Goal: Task Accomplishment & Management: Manage account settings

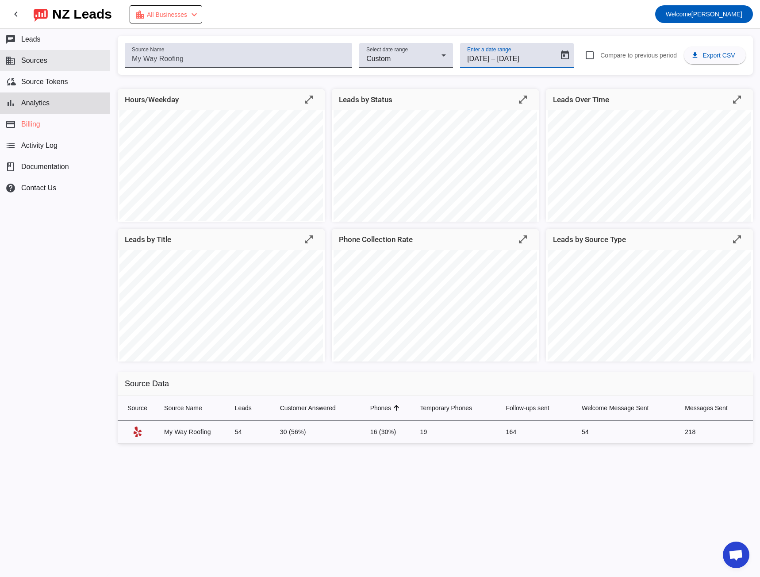
click at [58, 62] on button "business Sources" at bounding box center [55, 60] width 110 height 21
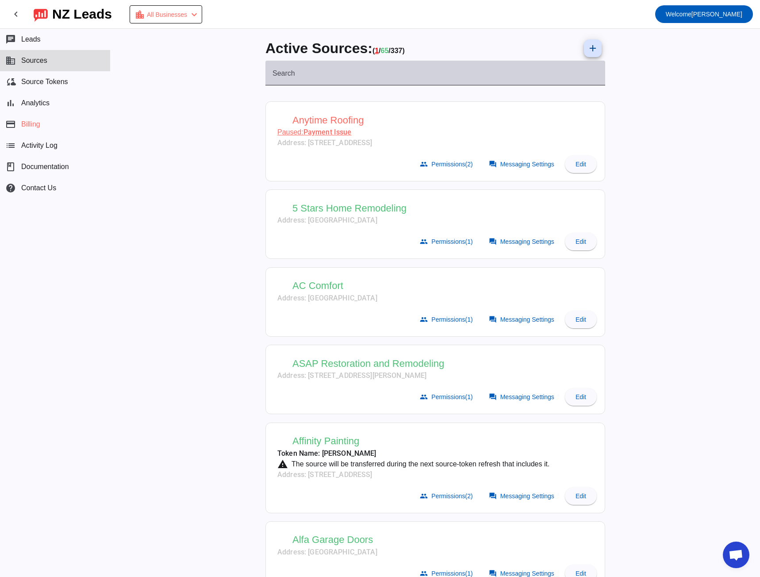
click at [320, 73] on input "Search" at bounding box center [436, 76] width 326 height 11
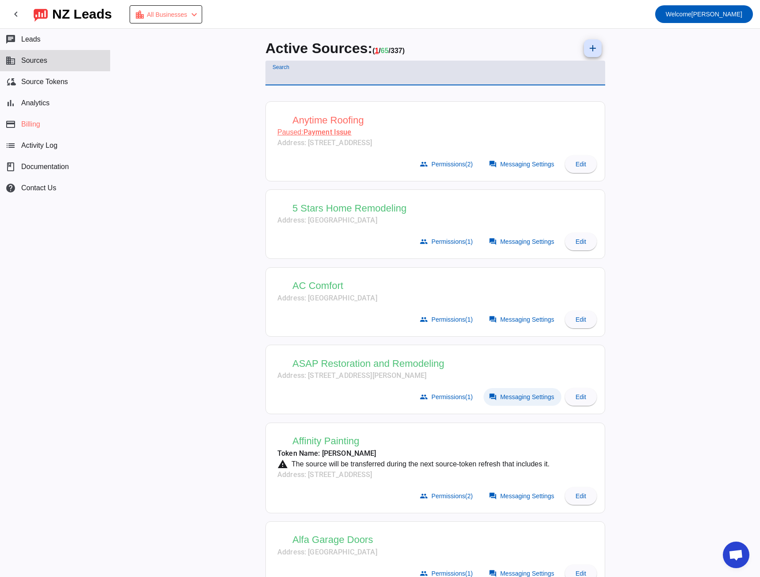
click at [514, 403] on span at bounding box center [523, 397] width 78 height 18
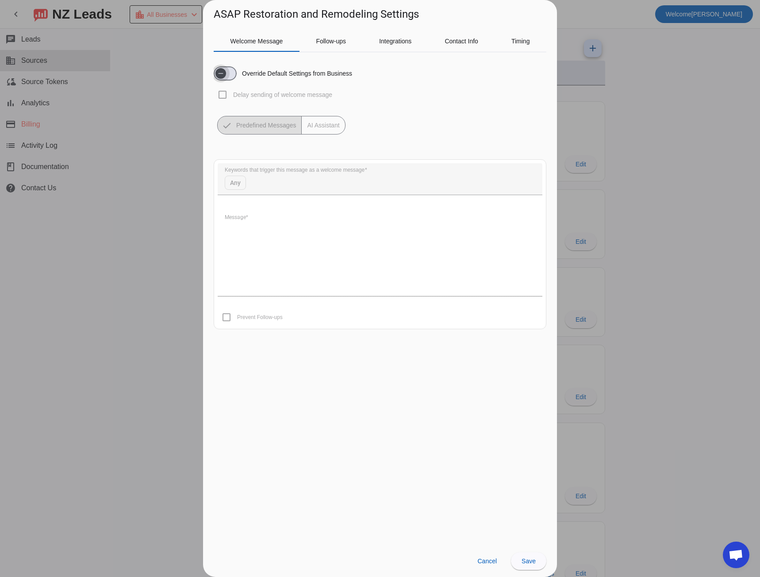
click at [226, 72] on span "button" at bounding box center [220, 73] width 11 height 11
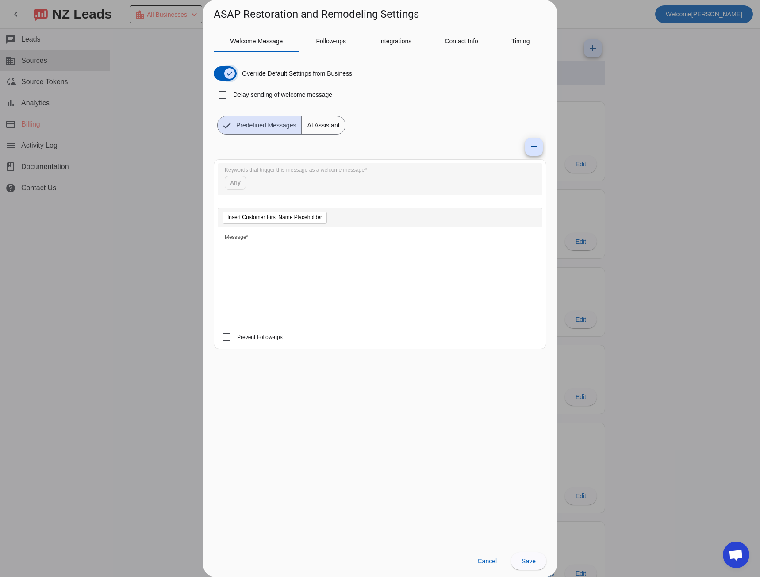
click at [221, 68] on span "button" at bounding box center [230, 74] width 18 height 18
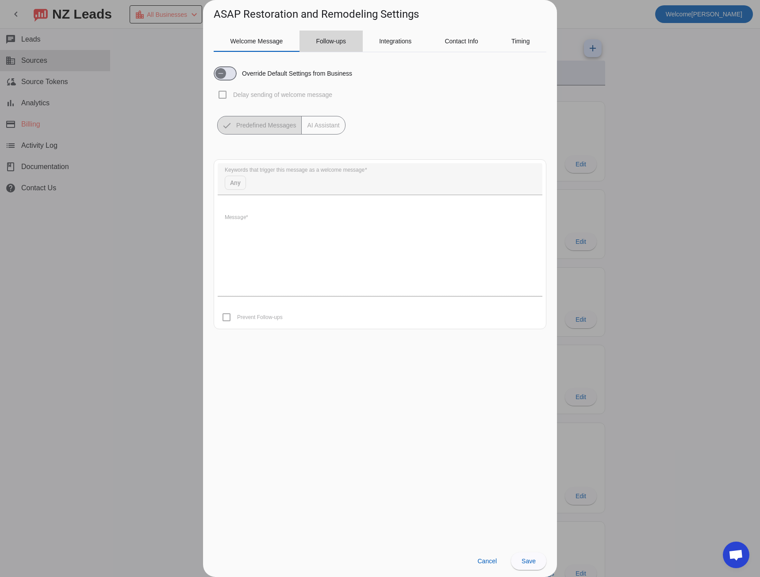
click at [332, 39] on span "Follow-ups" at bounding box center [331, 41] width 30 height 6
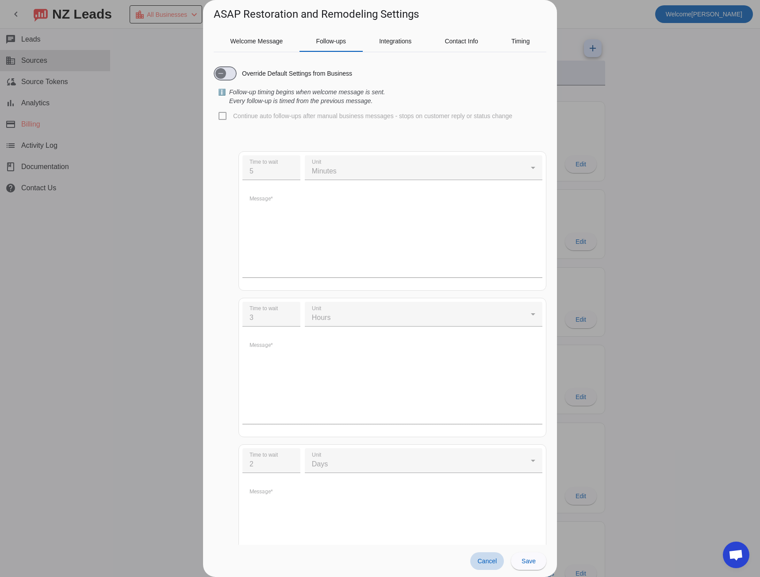
click at [488, 555] on span at bounding box center [487, 561] width 34 height 18
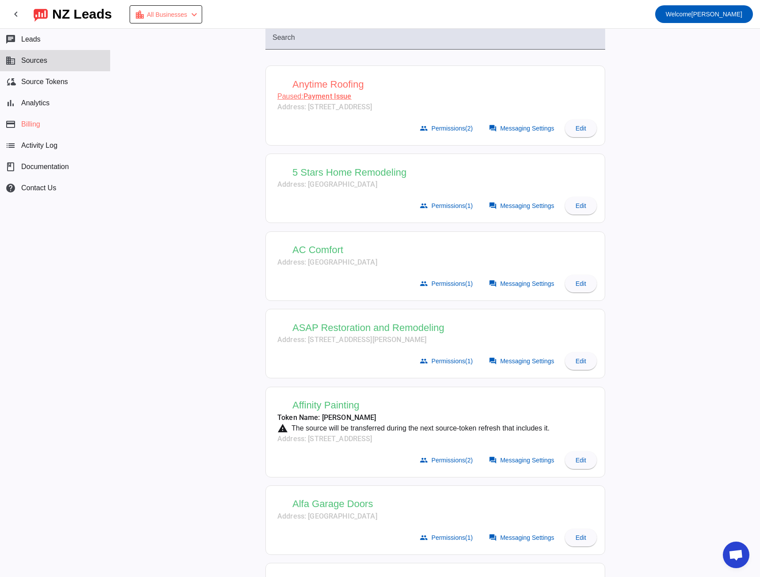
scroll to position [44, 0]
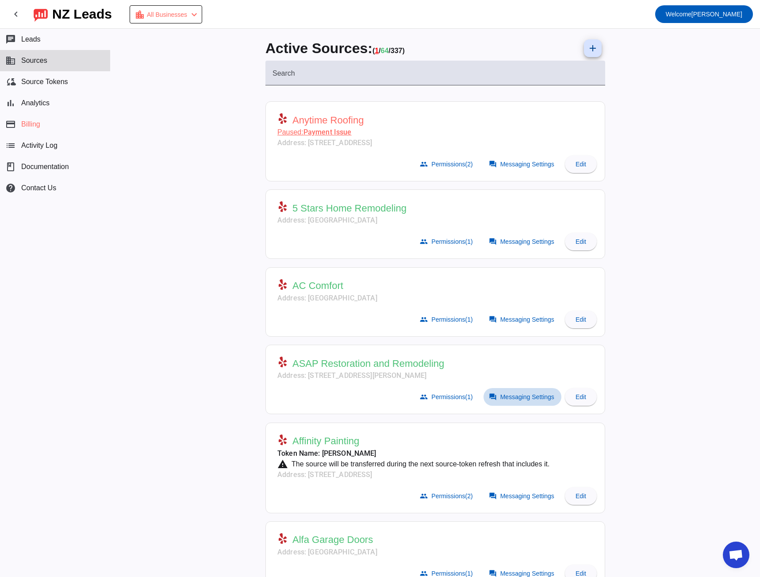
click at [508, 399] on span "Messaging Settings" at bounding box center [527, 396] width 54 height 7
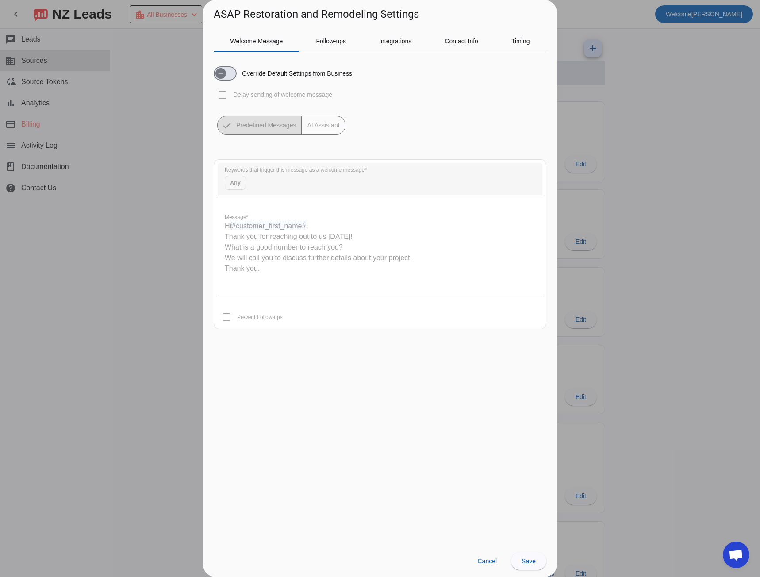
click at [134, 211] on div at bounding box center [380, 288] width 760 height 577
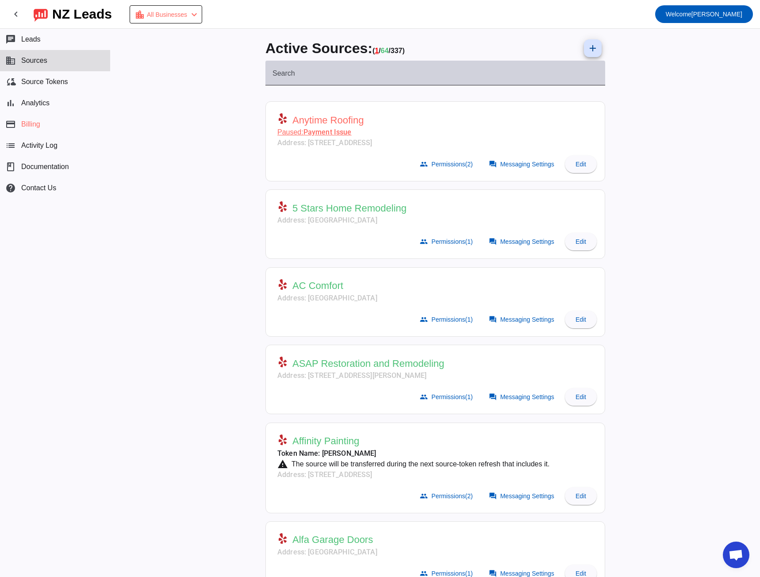
click at [286, 68] on div "Search" at bounding box center [436, 73] width 326 height 25
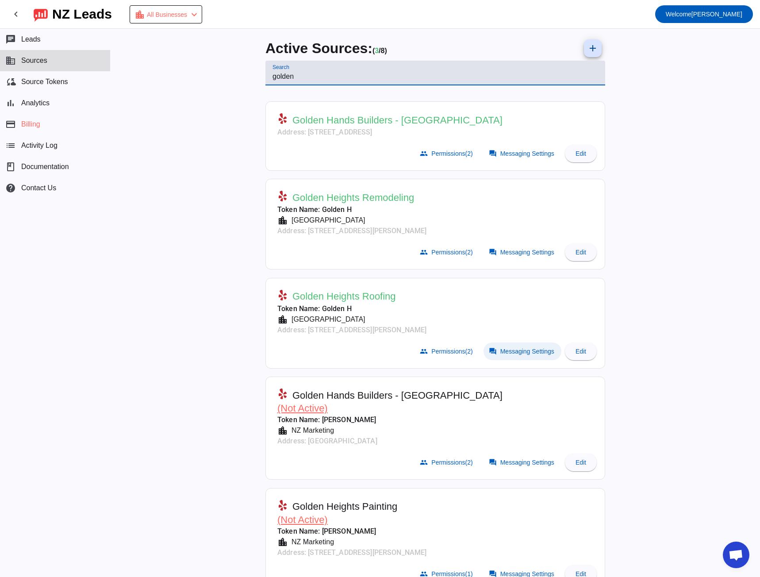
click at [521, 348] on span "Messaging Settings" at bounding box center [527, 351] width 54 height 7
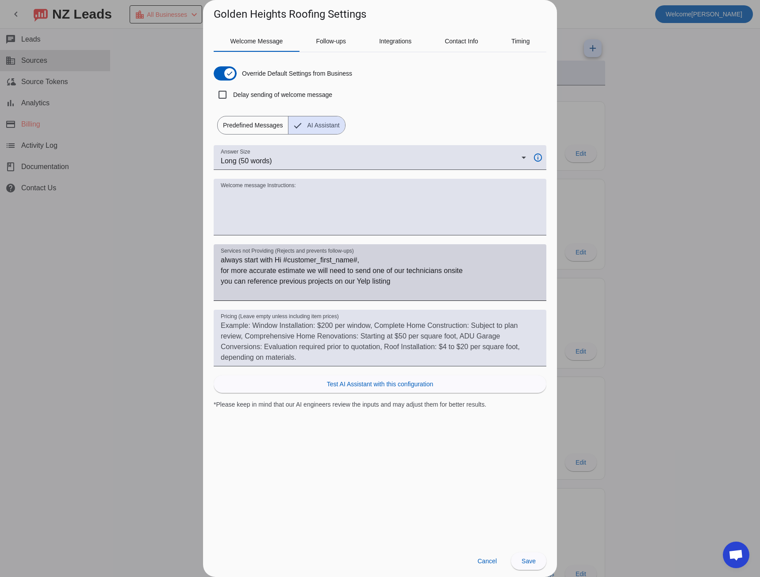
click at [228, 261] on textarea "always start with Hi #customer_first_name#, for more accurate estimate we will …" at bounding box center [380, 276] width 319 height 42
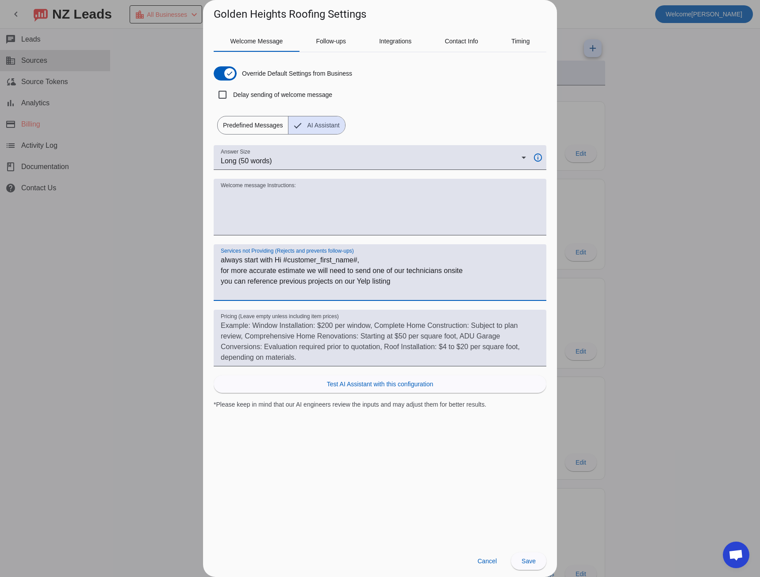
drag, startPoint x: 228, startPoint y: 261, endPoint x: 398, endPoint y: 286, distance: 172.3
click at [398, 286] on textarea "always start with Hi #customer_first_name#, for more accurate estimate we will …" at bounding box center [380, 276] width 319 height 42
click at [146, 229] on div at bounding box center [380, 288] width 760 height 577
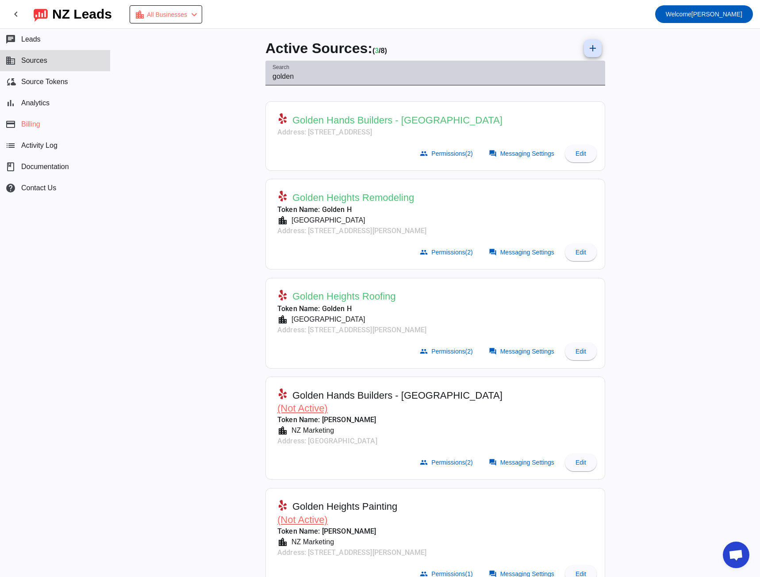
click at [281, 75] on input "golden" at bounding box center [436, 76] width 326 height 11
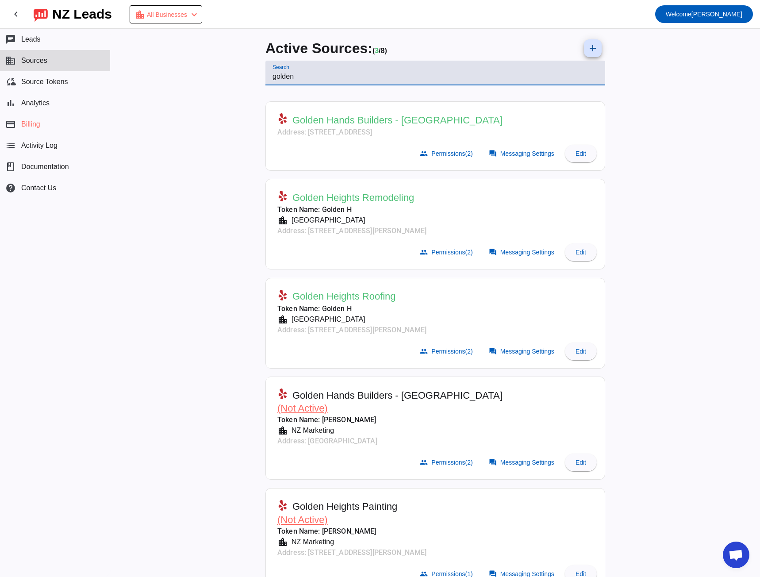
click at [281, 75] on input "golden" at bounding box center [436, 76] width 326 height 11
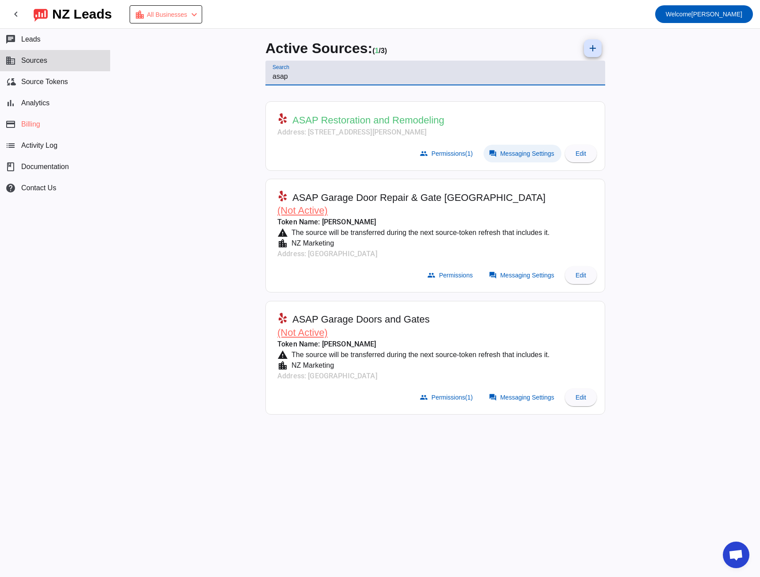
type input "asap"
click at [513, 158] on span at bounding box center [523, 154] width 78 height 18
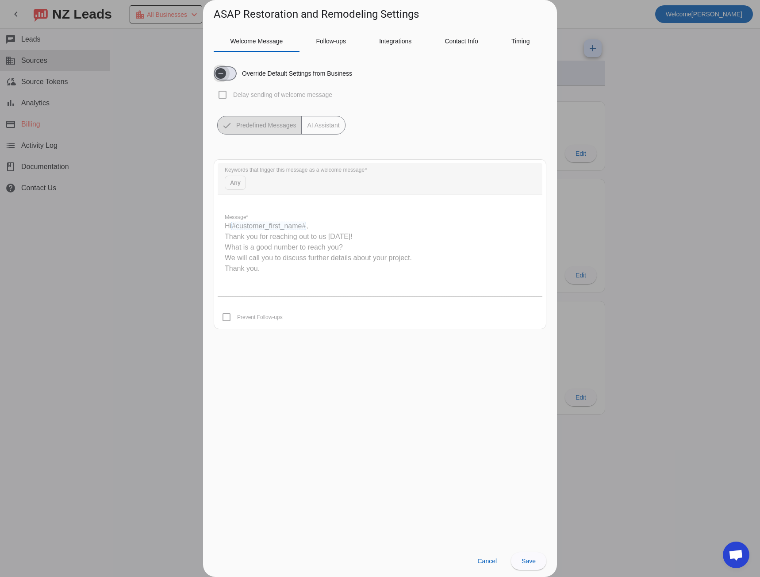
click at [226, 73] on span "button" at bounding box center [220, 73] width 11 height 11
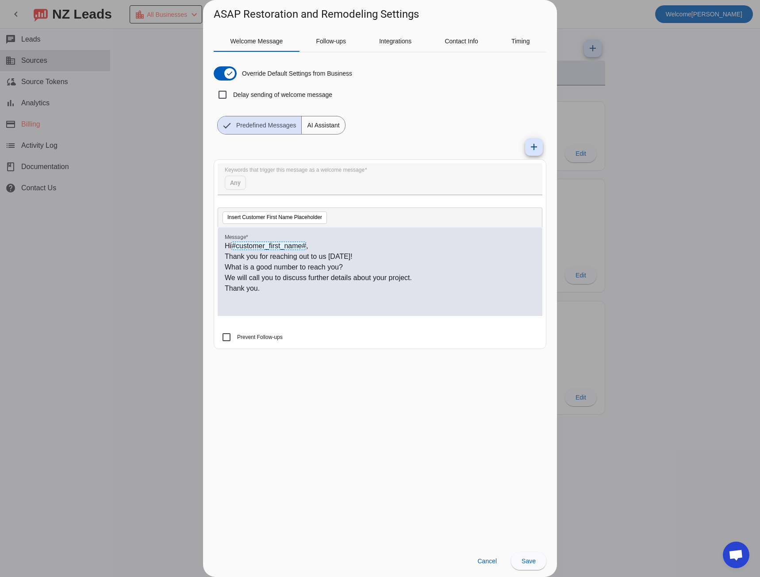
click at [326, 128] on span "AI Assistant" at bounding box center [323, 125] width 43 height 18
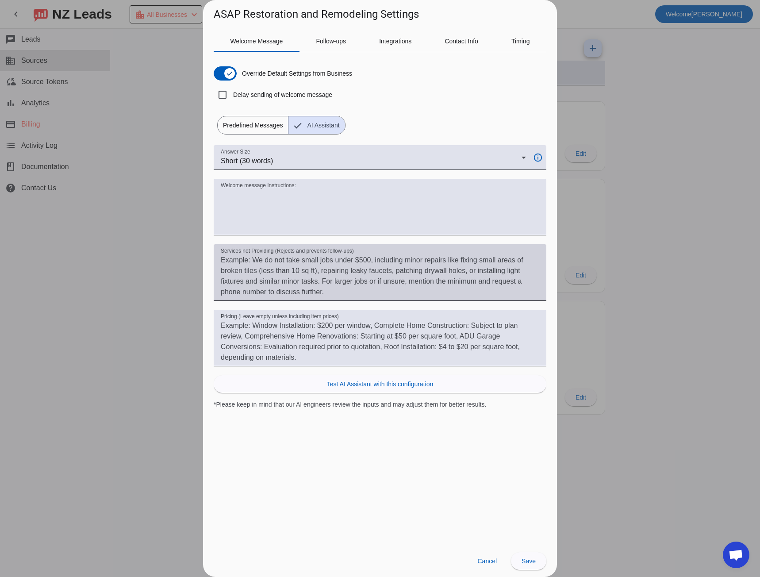
click at [324, 259] on textarea "Services not Providing (Rejects and prevents follow-ups)" at bounding box center [380, 276] width 319 height 42
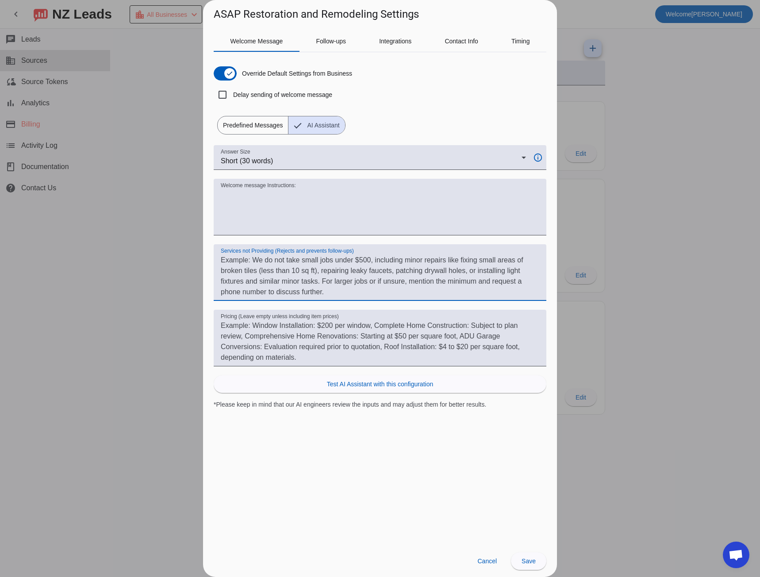
paste textarea "always start with Hi #customer_first_name#, for more accurate estimate we will …"
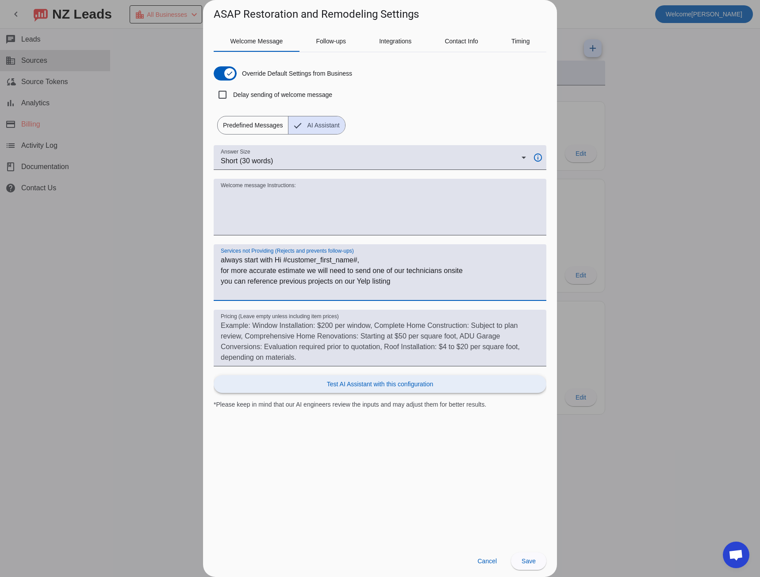
type textarea "always start with Hi #customer_first_name#, for more accurate estimate we will …"
click at [372, 386] on span "Test AI Assistant with this configuration" at bounding box center [380, 384] width 106 height 9
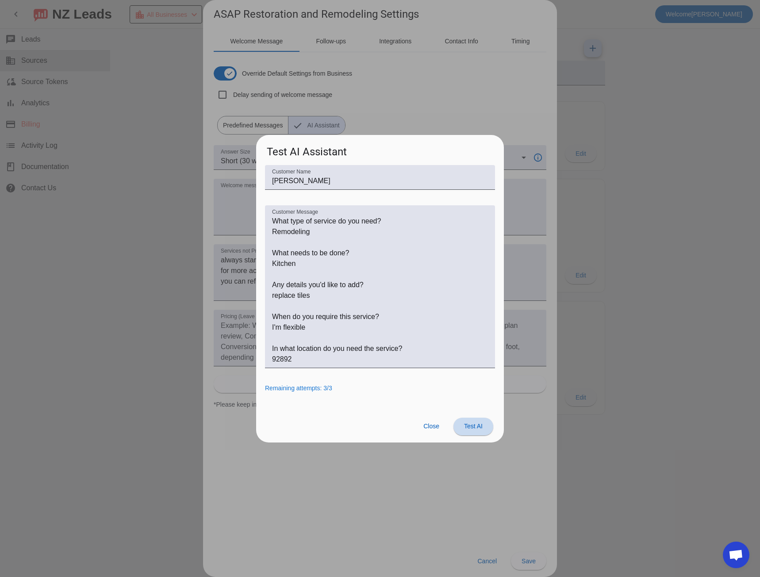
click at [474, 428] on span "Test AI" at bounding box center [473, 426] width 19 height 7
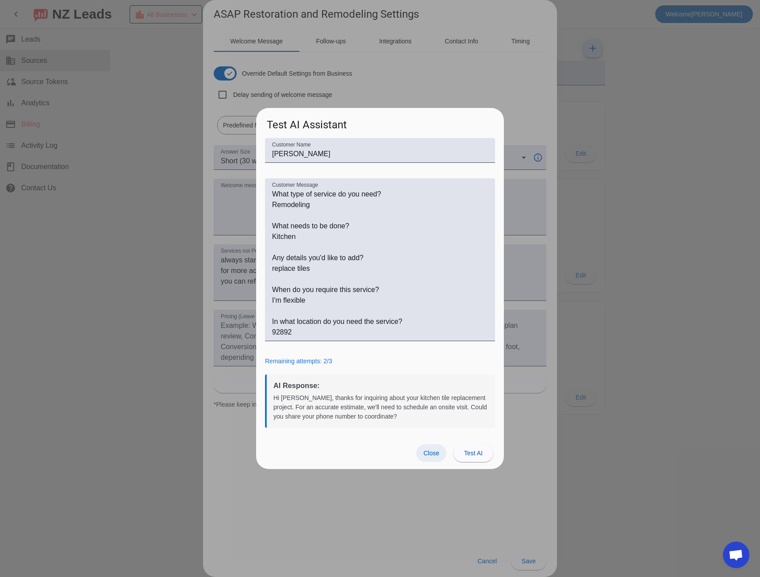
click at [431, 458] on span at bounding box center [431, 453] width 30 height 18
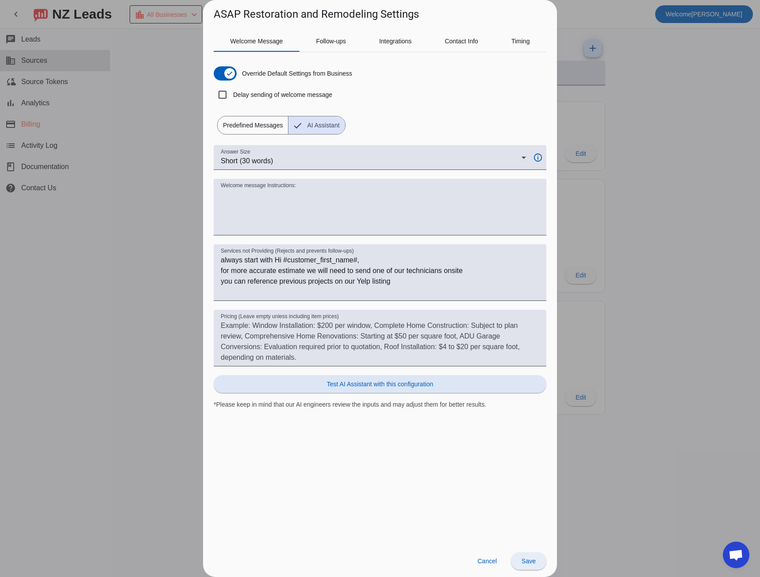
click at [531, 562] on span "Save" at bounding box center [529, 560] width 14 height 7
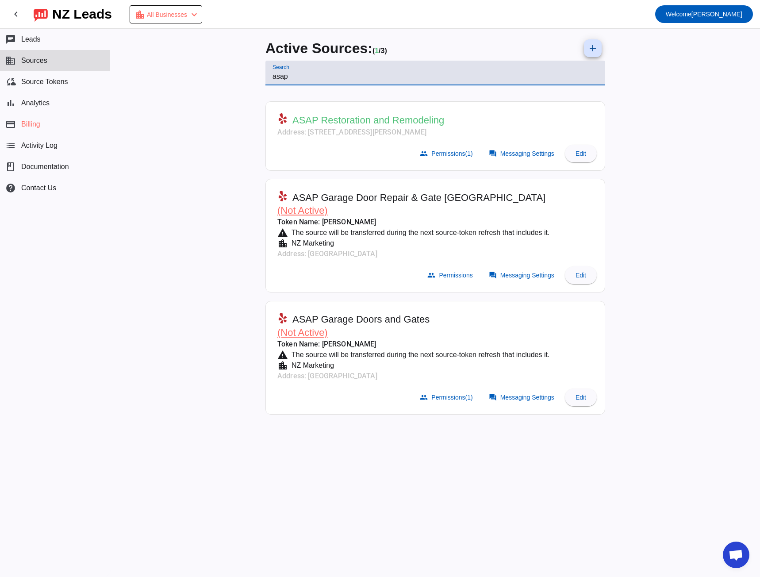
click at [283, 79] on input "asap" at bounding box center [436, 76] width 326 height 11
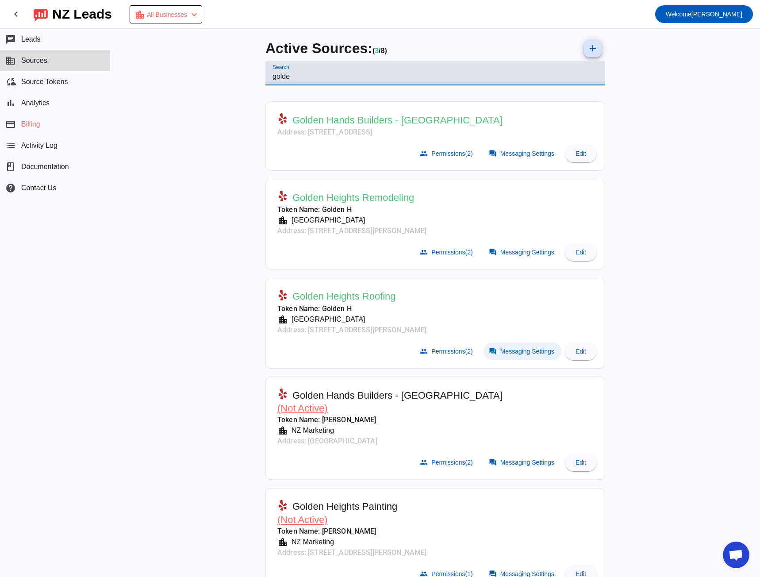
type input "golde"
click at [506, 353] on span "Messaging Settings" at bounding box center [527, 351] width 54 height 7
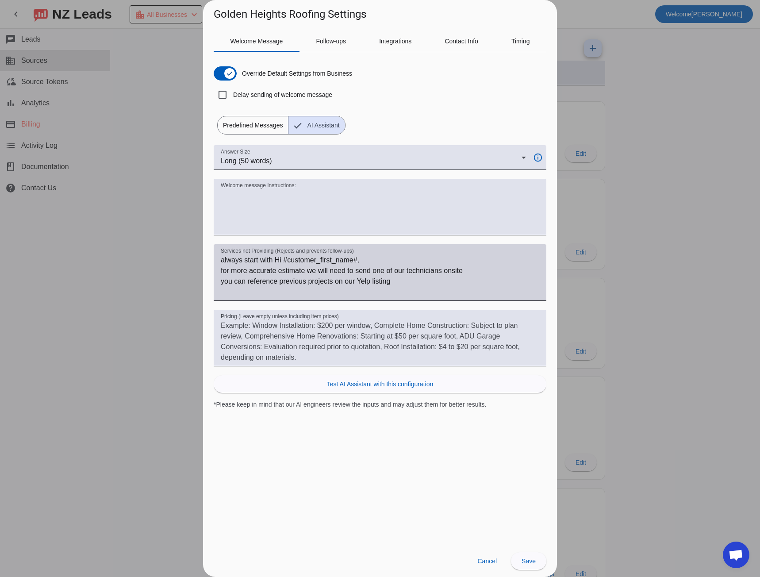
click at [416, 271] on textarea "always start with Hi #customer_first_name#, for more accurate estimate we will …" at bounding box center [380, 276] width 319 height 42
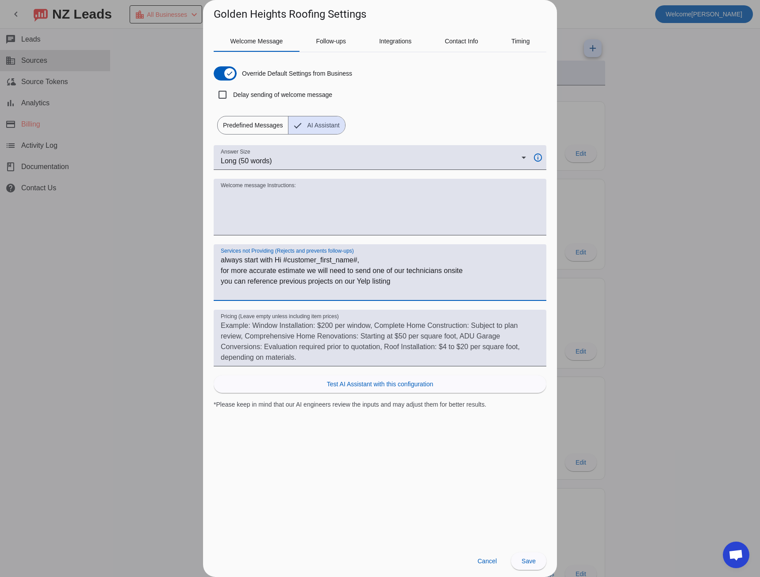
click at [416, 271] on textarea "always start with Hi #customer_first_name#, for more accurate estimate we will …" at bounding box center [380, 276] width 319 height 42
drag, startPoint x: 416, startPoint y: 271, endPoint x: 435, endPoint y: 268, distance: 19.6
click at [435, 268] on textarea "always start with Hi #customer_first_name#, for more accurate estimate we will …" at bounding box center [380, 276] width 319 height 42
type textarea "always start with Hi #customer_first_name#, for more accurate estimate we will …"
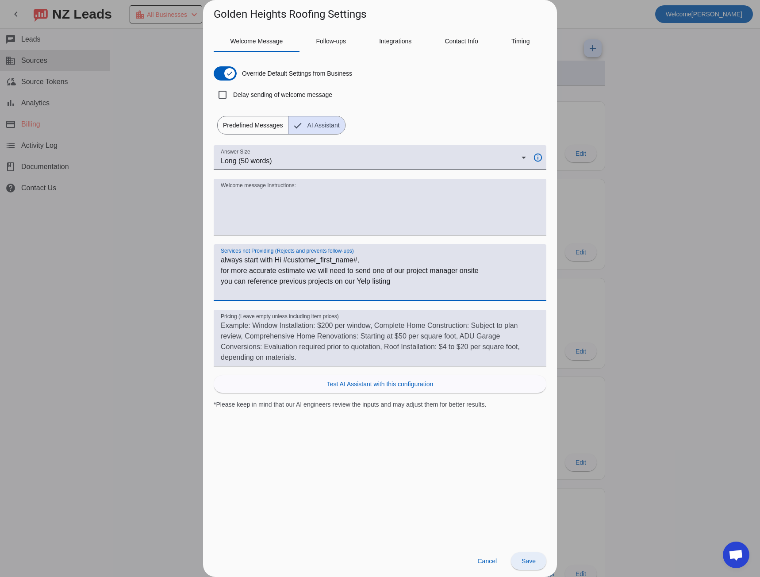
click at [527, 564] on span "Save" at bounding box center [529, 560] width 14 height 7
